Goal: Information Seeking & Learning: Find specific fact

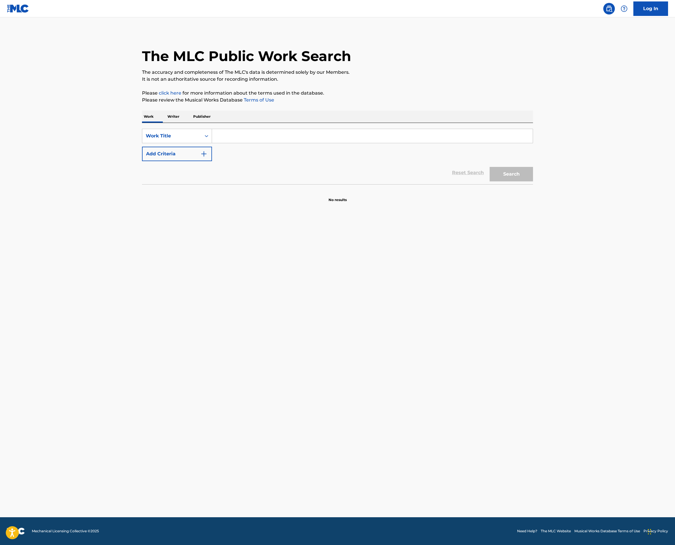
click at [212, 143] on input "Search Form" at bounding box center [372, 136] width 321 height 14
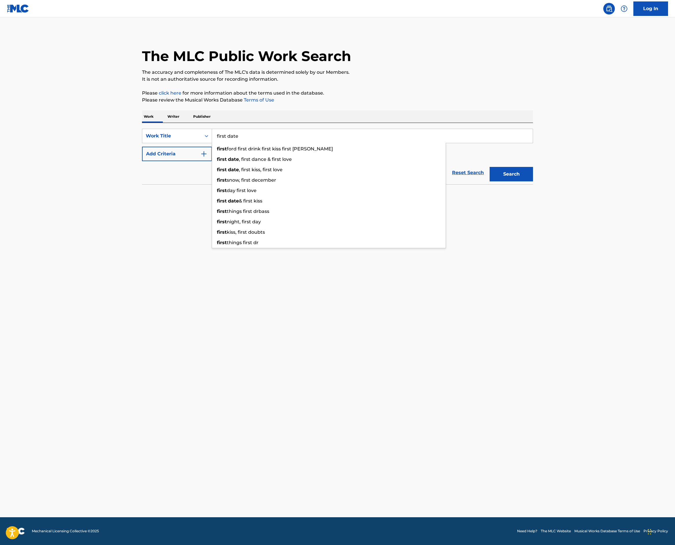
type input "first date"
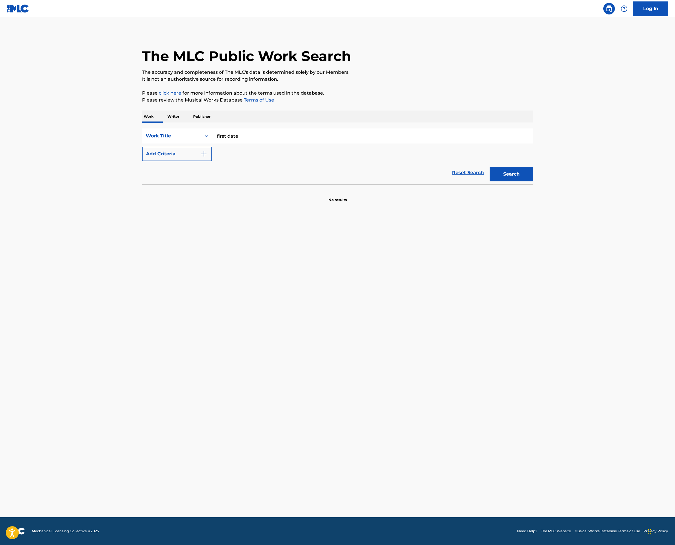
click at [200, 157] on img "Search Form" at bounding box center [203, 153] width 7 height 7
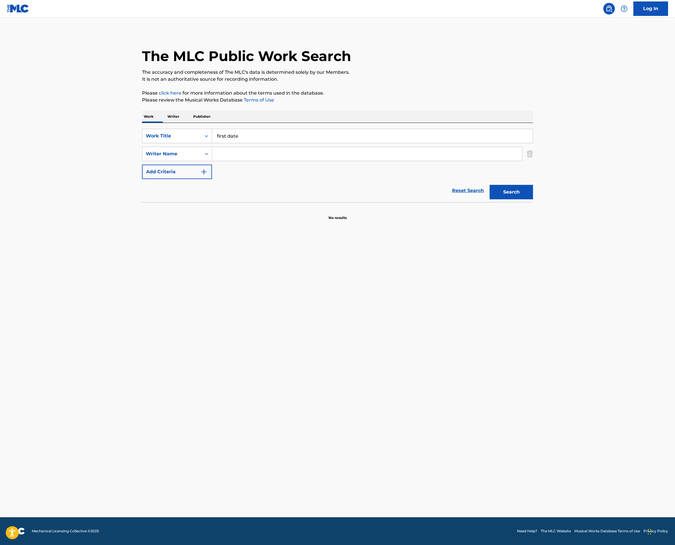
click at [212, 161] on input "Search Form" at bounding box center [367, 154] width 310 height 14
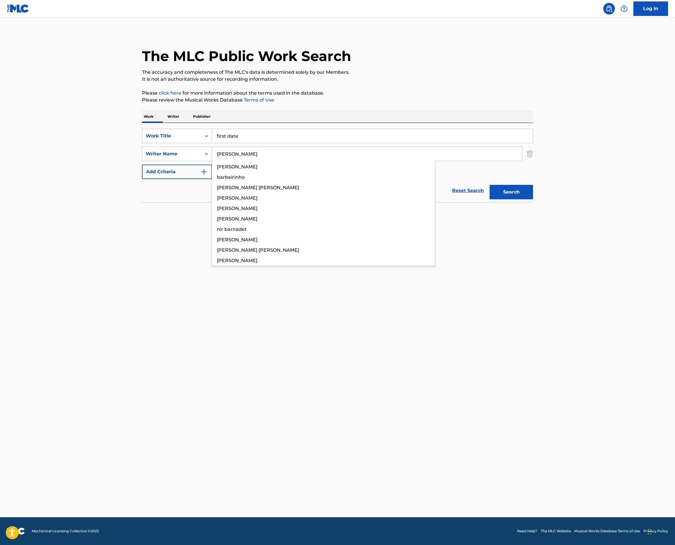
type input "[PERSON_NAME]"
click at [533, 199] on button "Search" at bounding box center [511, 192] width 43 height 14
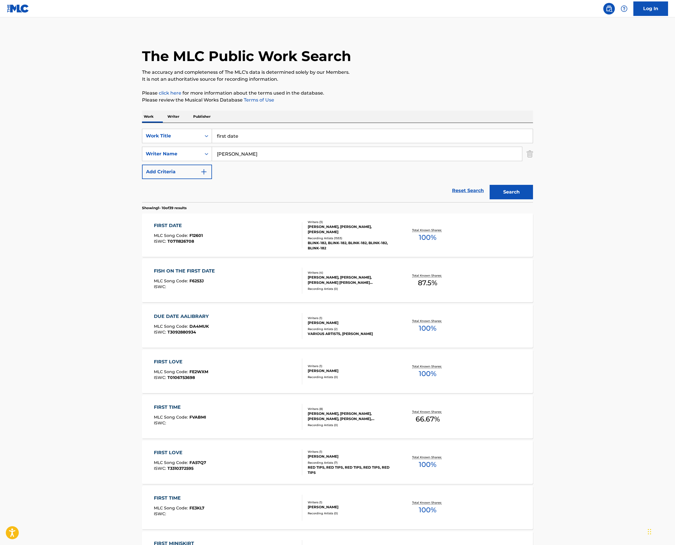
click at [142, 202] on div "Reset Search Search" at bounding box center [337, 190] width 391 height 23
click at [443, 232] on p "Total Known Shares:" at bounding box center [427, 230] width 31 height 4
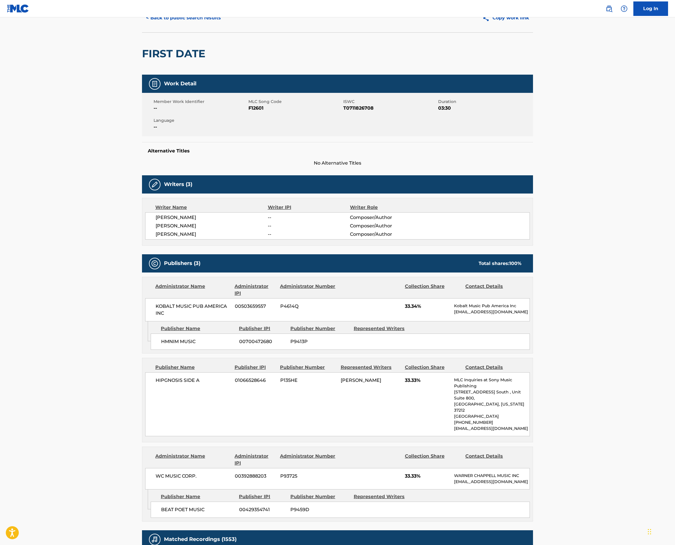
scroll to position [20, 0]
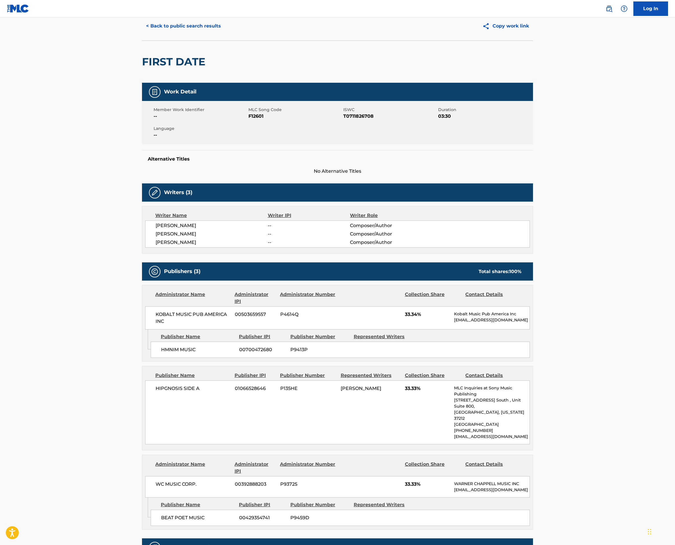
click at [142, 33] on button "< Back to public search results" at bounding box center [183, 26] width 83 height 14
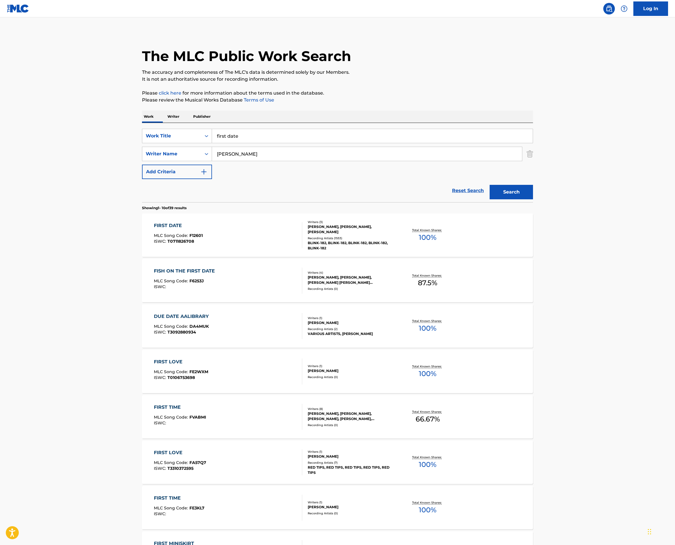
drag, startPoint x: 199, startPoint y: 209, endPoint x: 36, endPoint y: 180, distance: 165.6
click at [142, 180] on div "Work Writer Publisher SearchWithCriteria03e7eb43-54ea-4594-aa6e-ecd4d2741e1e Wo…" at bounding box center [337, 402] width 391 height 585
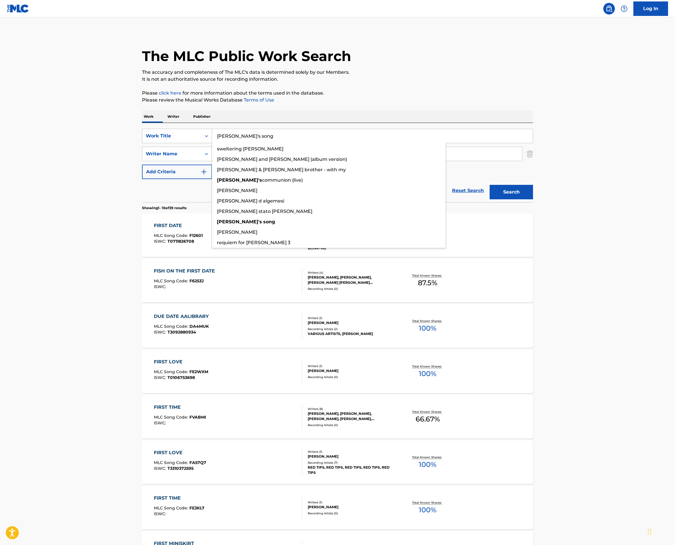
type input "[PERSON_NAME]'s song"
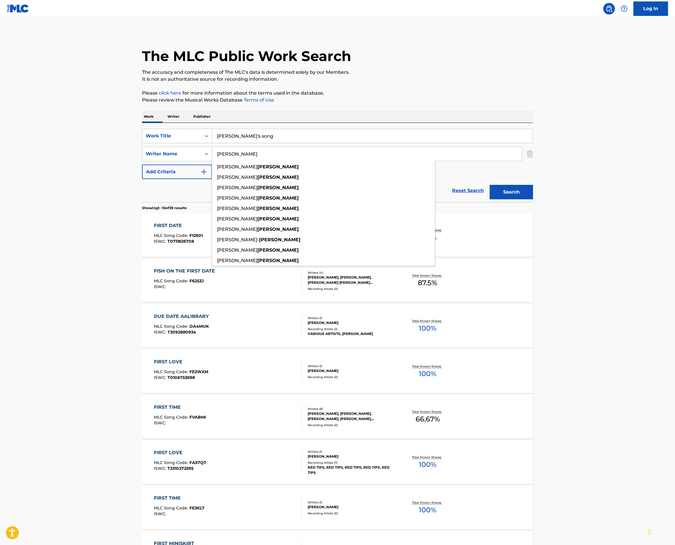
click at [533, 199] on button "Search" at bounding box center [511, 192] width 43 height 14
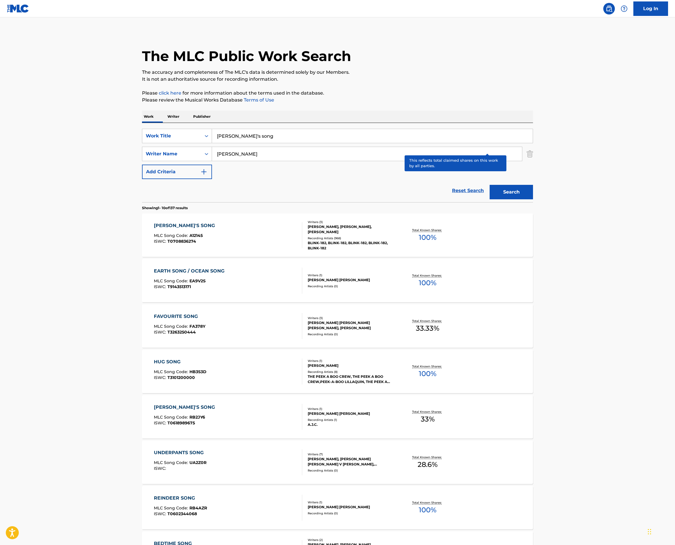
click at [443, 232] on p "Total Known Shares:" at bounding box center [427, 230] width 31 height 4
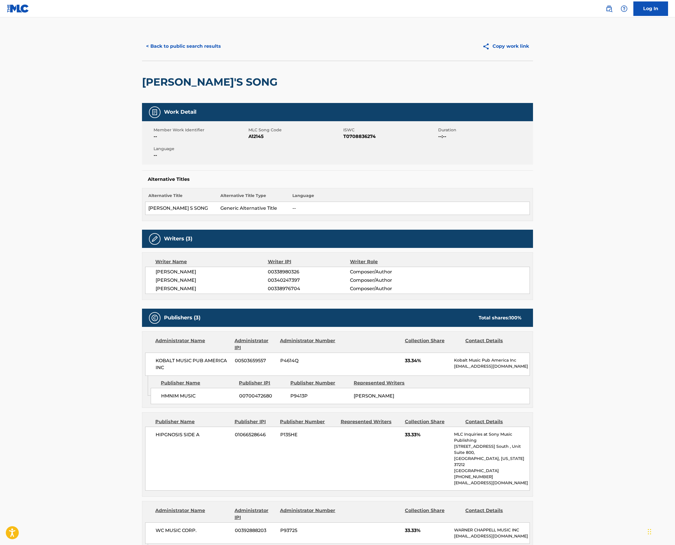
click at [142, 53] on button "< Back to public search results" at bounding box center [183, 46] width 83 height 14
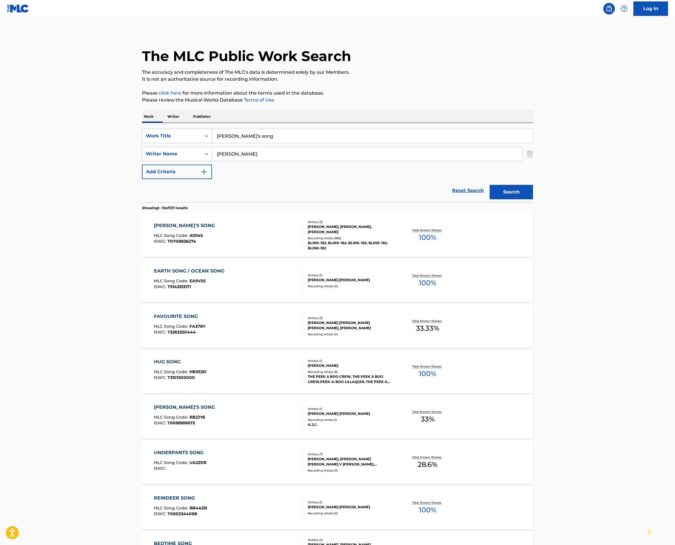
drag, startPoint x: 191, startPoint y: 209, endPoint x: 108, endPoint y: 198, distance: 84.6
click at [142, 143] on div "SearchWithCriteria03e7eb43-54ea-4594-aa6e-ecd4d2741e1e Work Title [PERSON_NAME]…" at bounding box center [337, 136] width 391 height 14
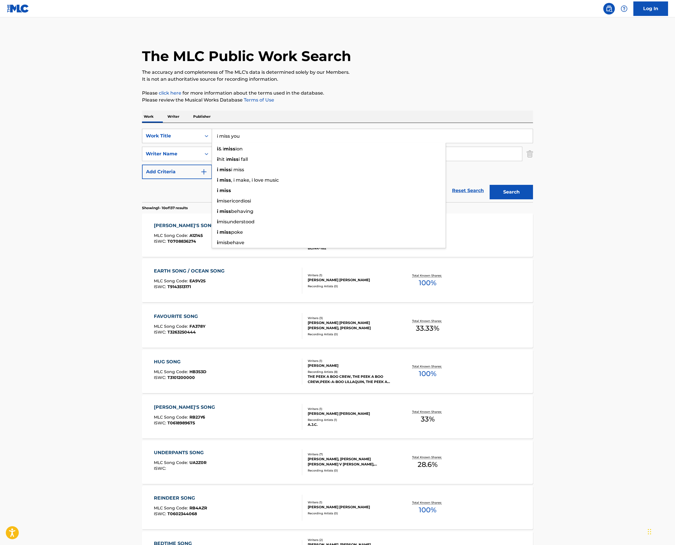
type input "i miss you"
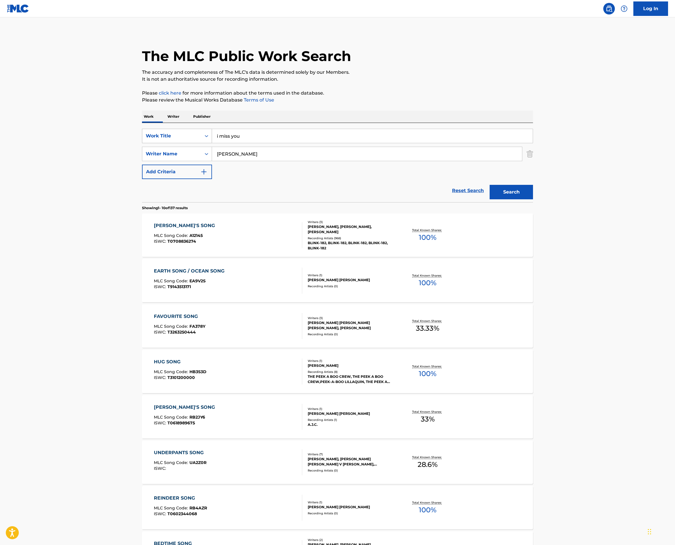
click at [533, 199] on button "Search" at bounding box center [511, 192] width 43 height 14
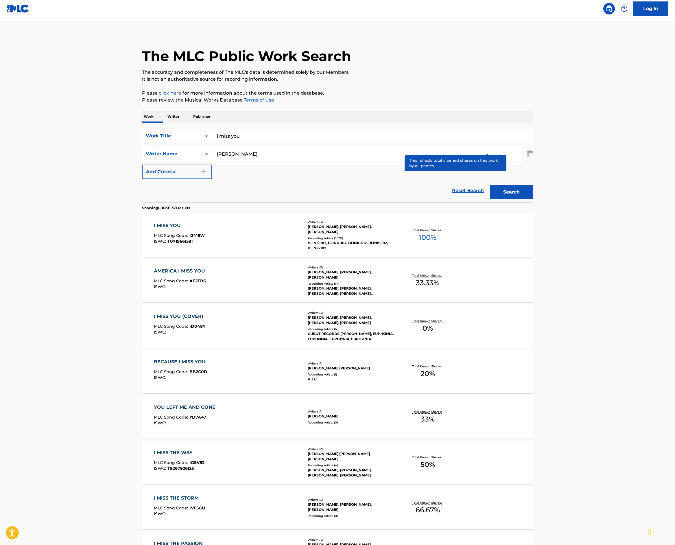
click at [443, 232] on p "Total Known Shares:" at bounding box center [427, 230] width 31 height 4
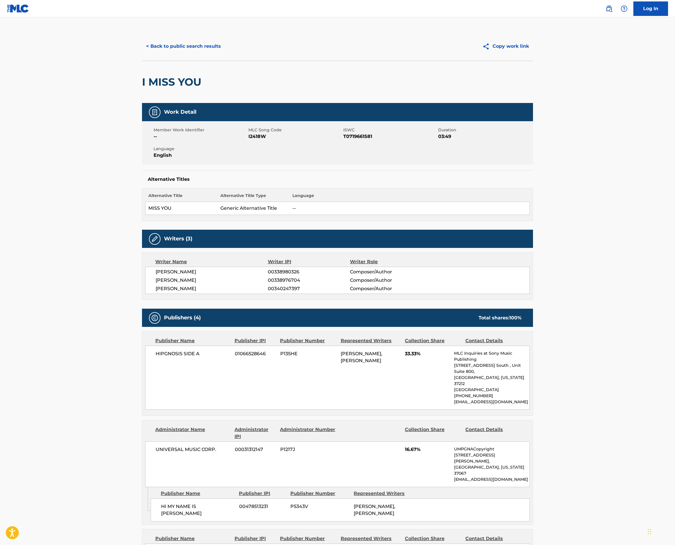
click at [142, 53] on button "< Back to public search results" at bounding box center [183, 46] width 83 height 14
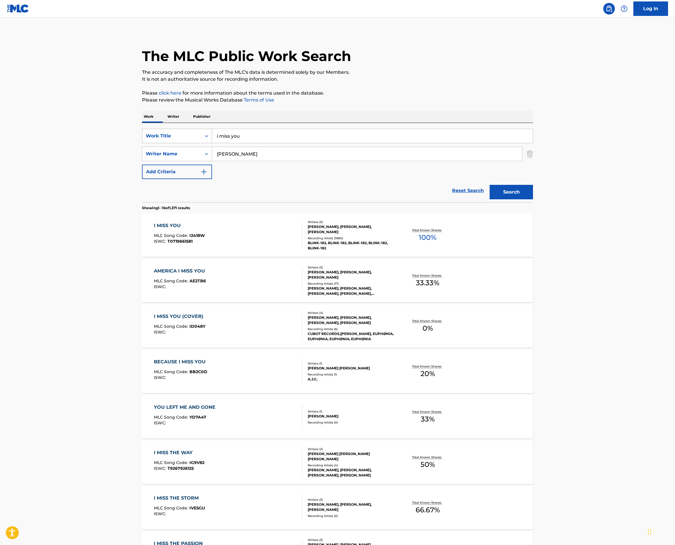
drag, startPoint x: 125, startPoint y: 205, endPoint x: 95, endPoint y: 203, distance: 30.2
click at [142, 143] on div "SearchWithCriteria03e7eb43-54ea-4594-aa6e-ecd4d2741e1e Work Title i miss you" at bounding box center [337, 136] width 391 height 14
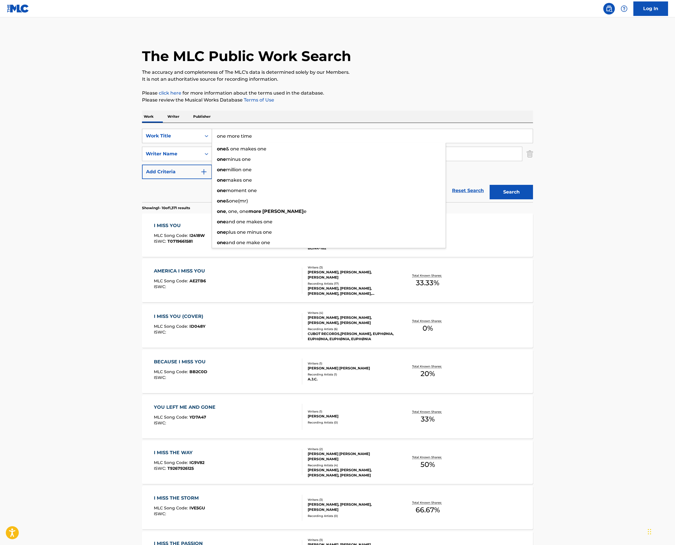
type input "one more time"
click at [533, 199] on button "Search" at bounding box center [511, 192] width 43 height 14
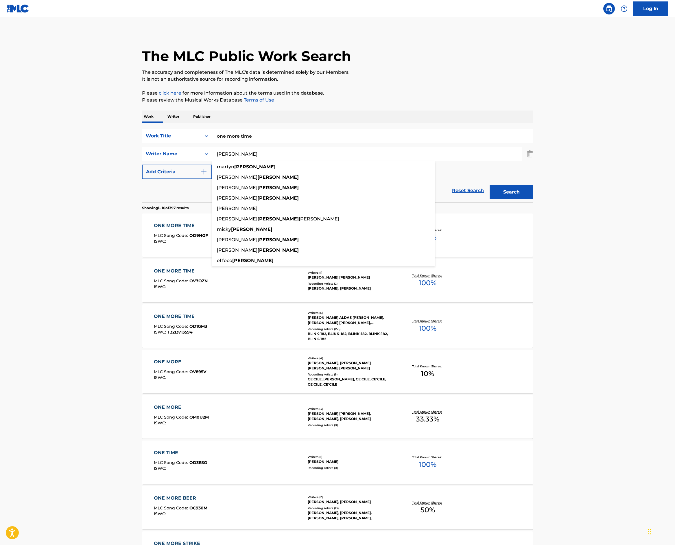
click at [142, 202] on div "Reset Search Search" at bounding box center [337, 190] width 391 height 23
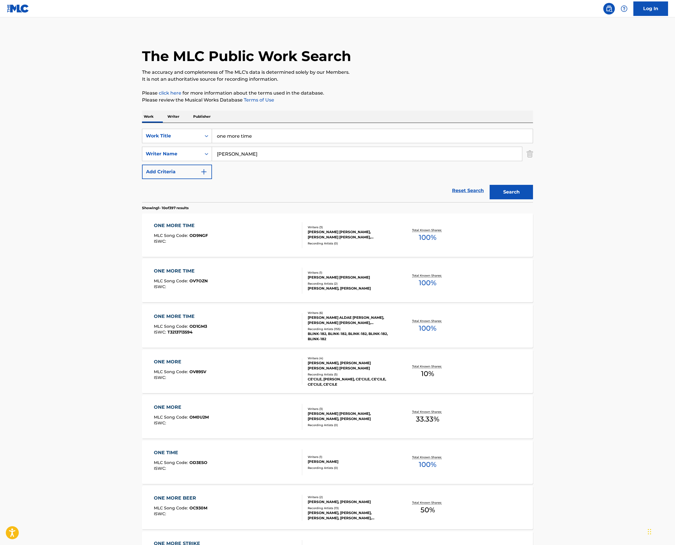
click at [212, 161] on input "[PERSON_NAME]" at bounding box center [367, 154] width 310 height 14
type input "[PERSON_NAME]"
click at [533, 199] on button "Search" at bounding box center [511, 192] width 43 height 14
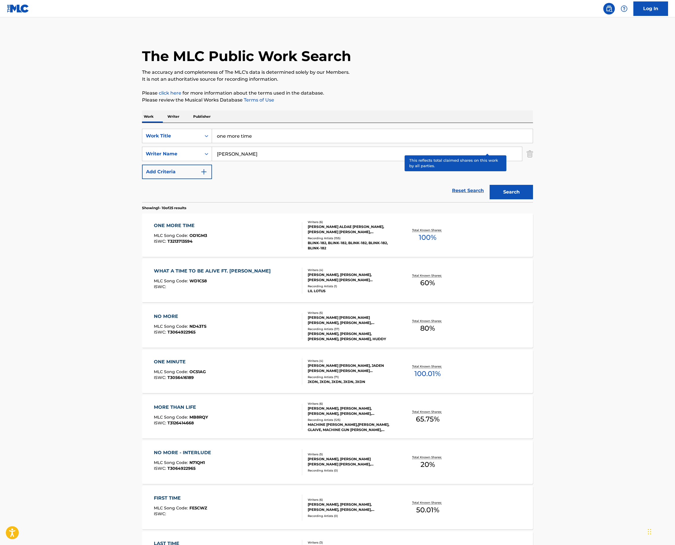
click at [443, 232] on p "Total Known Shares:" at bounding box center [427, 230] width 31 height 4
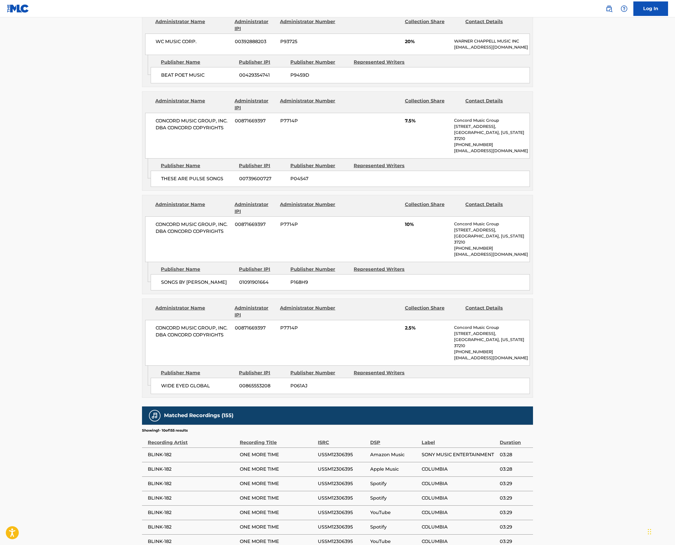
scroll to position [678, 0]
